Goal: Information Seeking & Learning: Compare options

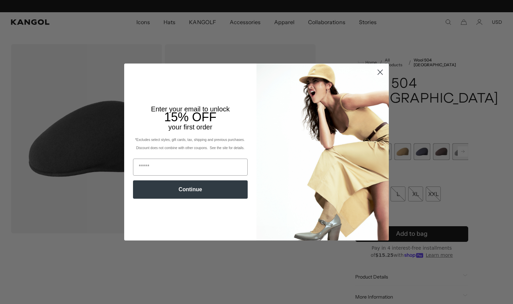
scroll to position [0, 140]
